Goal: Task Accomplishment & Management: Use online tool/utility

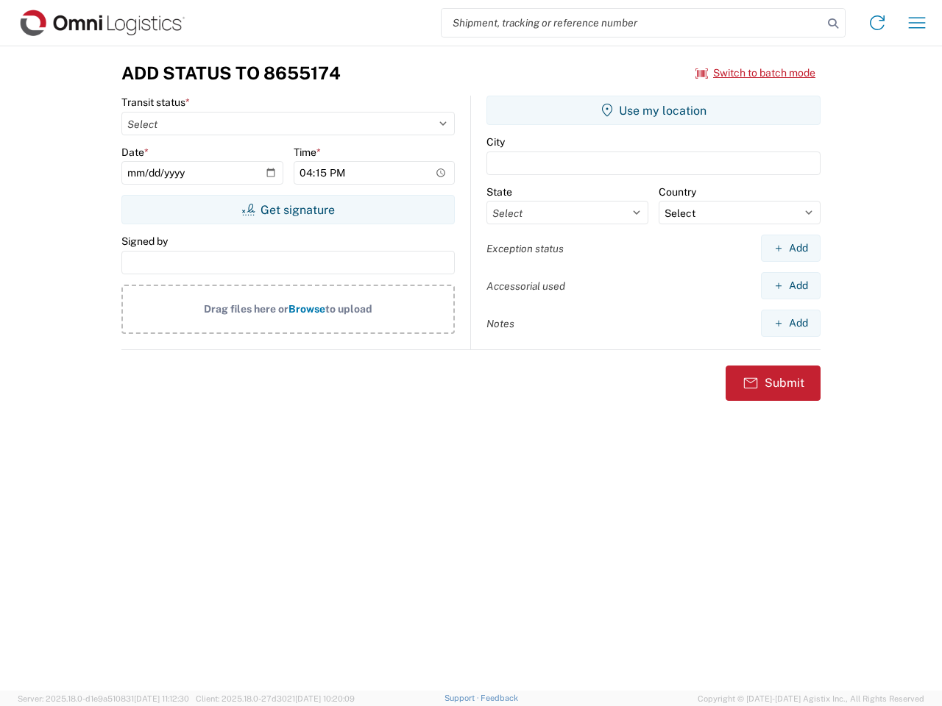
click at [632, 23] on input "search" at bounding box center [631, 23] width 381 height 28
click at [833, 24] on icon at bounding box center [833, 23] width 21 height 21
click at [877, 23] on icon at bounding box center [877, 23] width 24 height 24
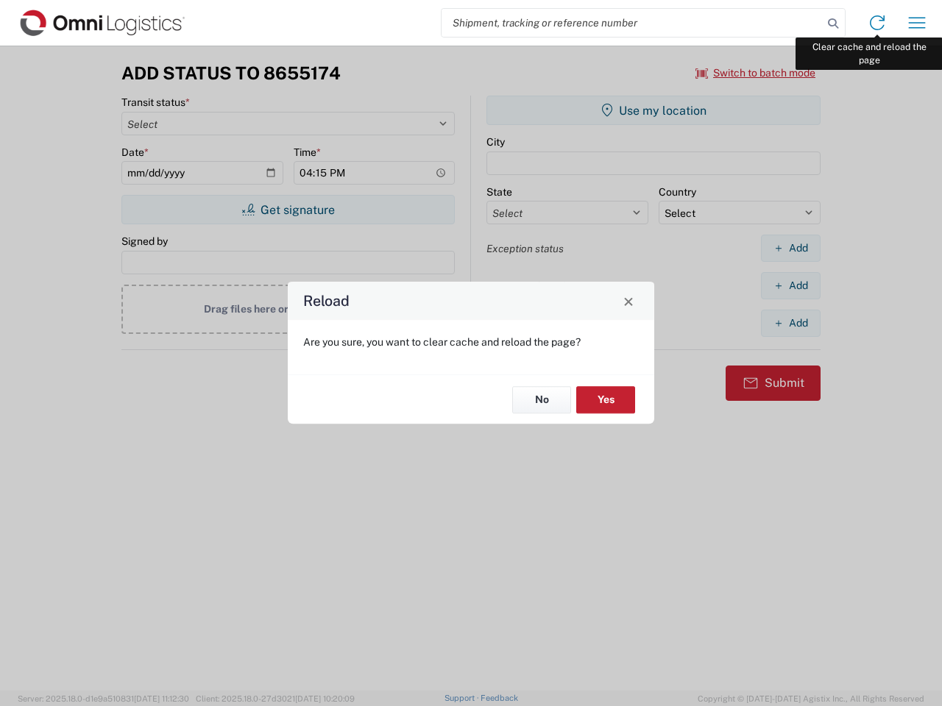
click at [917, 23] on div "Reload Are you sure, you want to clear cache and reload the page? No Yes" at bounding box center [471, 353] width 942 height 706
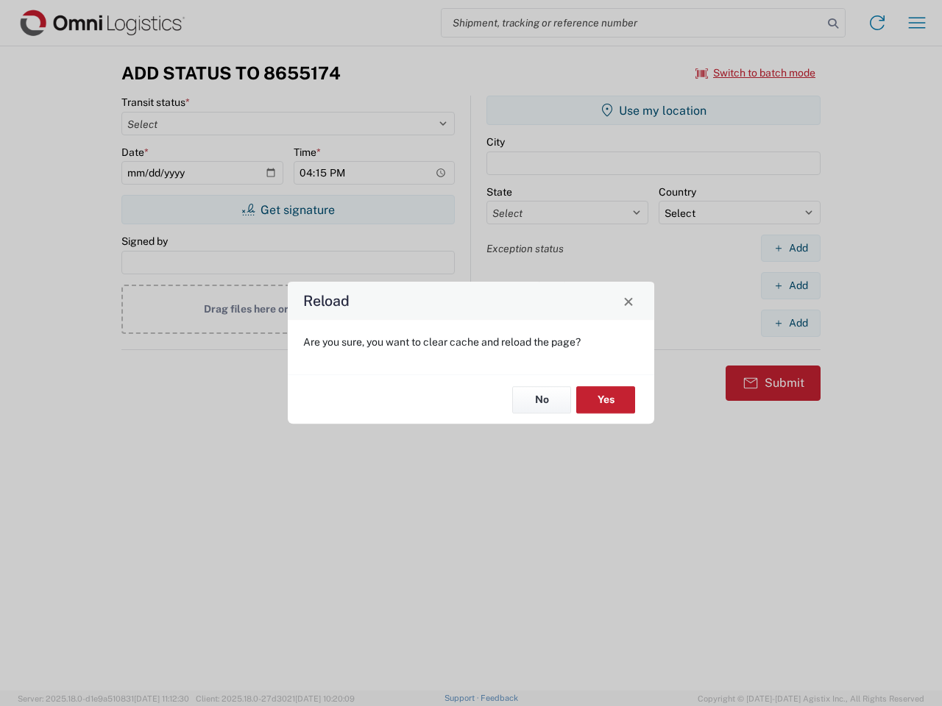
click at [756, 73] on div "Reload Are you sure, you want to clear cache and reload the page? No Yes" at bounding box center [471, 353] width 942 height 706
click at [288, 210] on div "Reload Are you sure, you want to clear cache and reload the page? No Yes" at bounding box center [471, 353] width 942 height 706
click at [653, 110] on div "Reload Are you sure, you want to clear cache and reload the page? No Yes" at bounding box center [471, 353] width 942 height 706
click at [790, 248] on div "Reload Are you sure, you want to clear cache and reload the page? No Yes" at bounding box center [471, 353] width 942 height 706
click at [790, 285] on div "Reload Are you sure, you want to clear cache and reload the page? No Yes" at bounding box center [471, 353] width 942 height 706
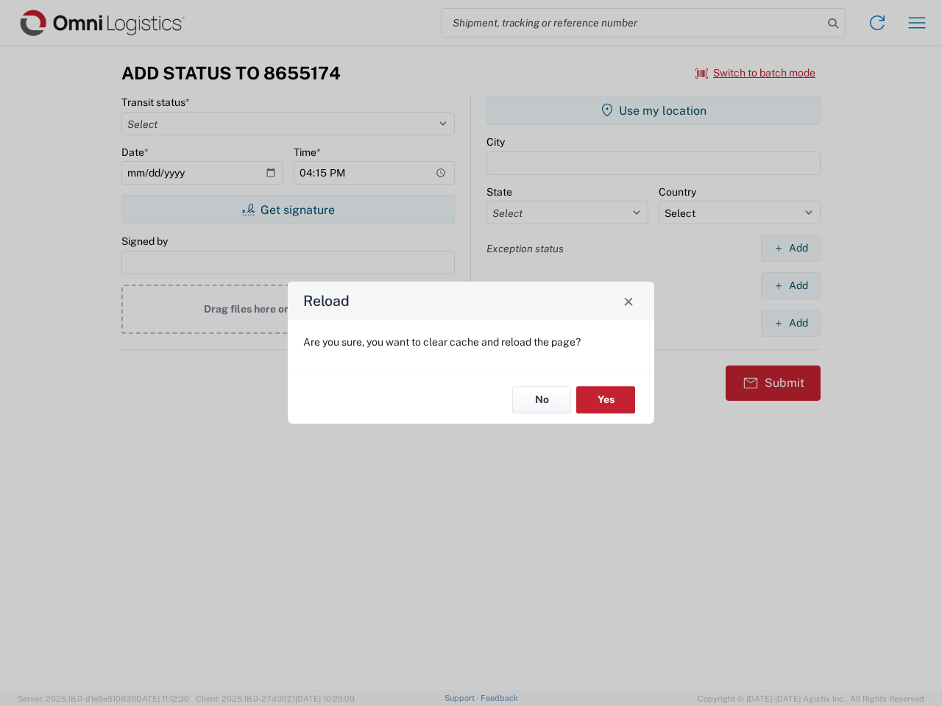
click at [790, 323] on div "Reload Are you sure, you want to clear cache and reload the page? No Yes" at bounding box center [471, 353] width 942 height 706
